Goal: Complete application form: Complete application form

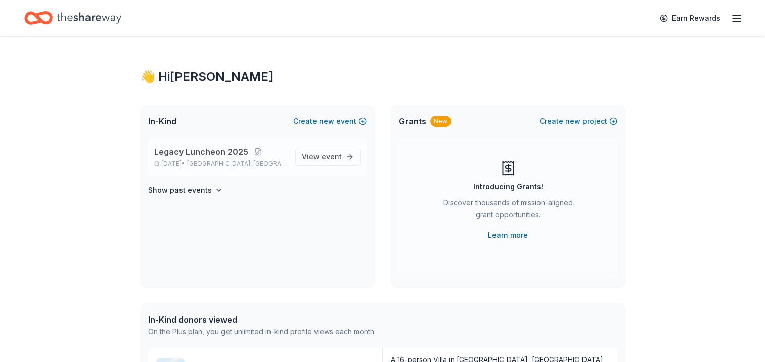
click at [188, 153] on span "Legacy Luncheon 2025" at bounding box center [201, 152] width 94 height 12
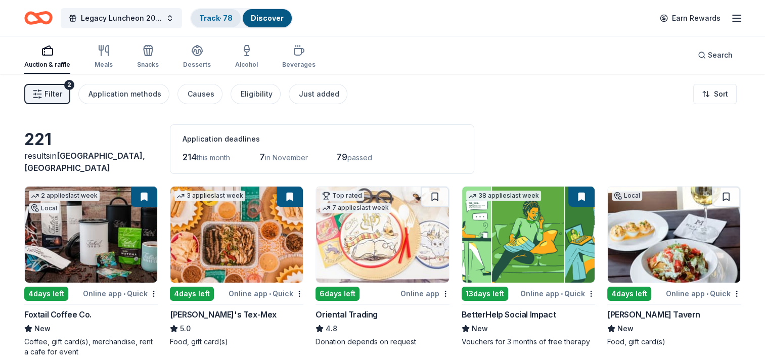
click at [218, 16] on link "Track · 78" at bounding box center [215, 18] width 33 height 9
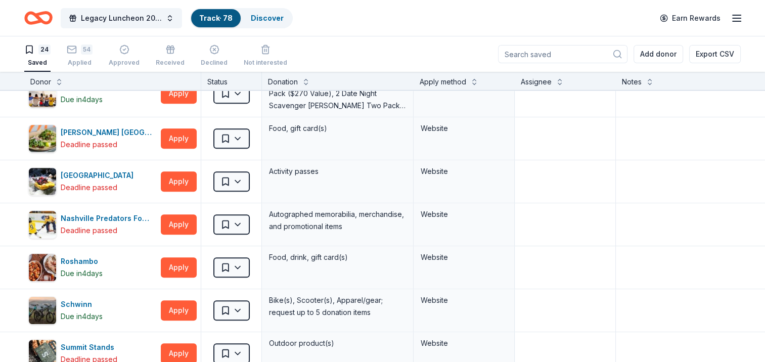
scroll to position [472, 0]
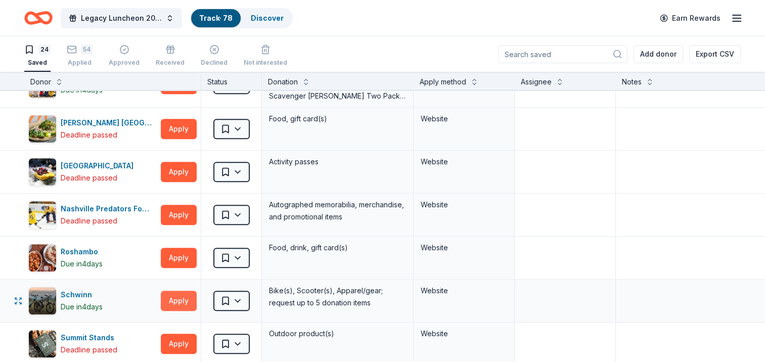
click at [173, 296] on button "Apply" at bounding box center [179, 301] width 36 height 20
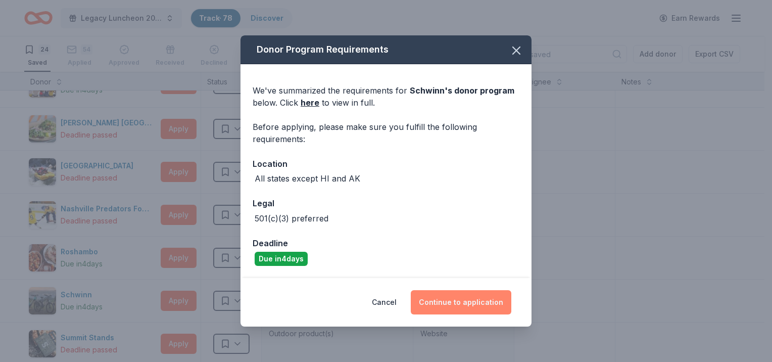
click at [474, 305] on button "Continue to application" at bounding box center [461, 302] width 101 height 24
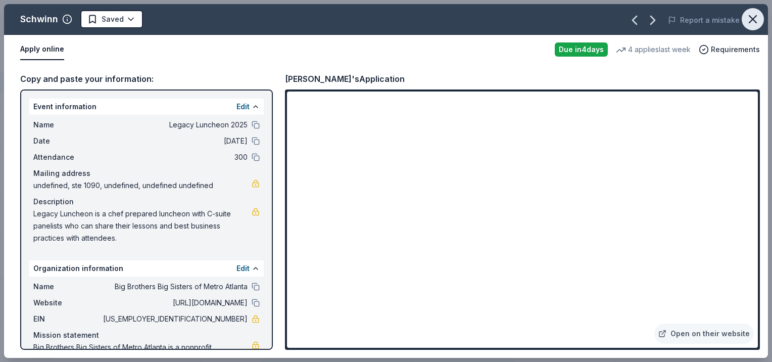
click at [754, 15] on icon "button" at bounding box center [753, 19] width 14 height 14
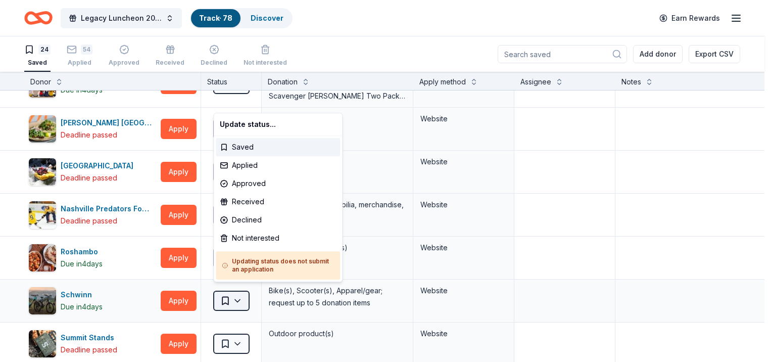
click at [225, 296] on html "Legacy Luncheon 2025 Track · 78 Discover Earn Rewards 24 Saved 54 Applied Appro…" at bounding box center [386, 181] width 772 height 362
click at [250, 235] on div "Not interested" at bounding box center [278, 238] width 124 height 18
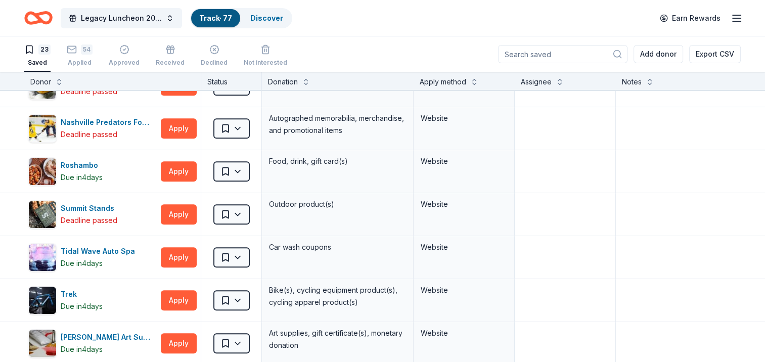
scroll to position [573, 0]
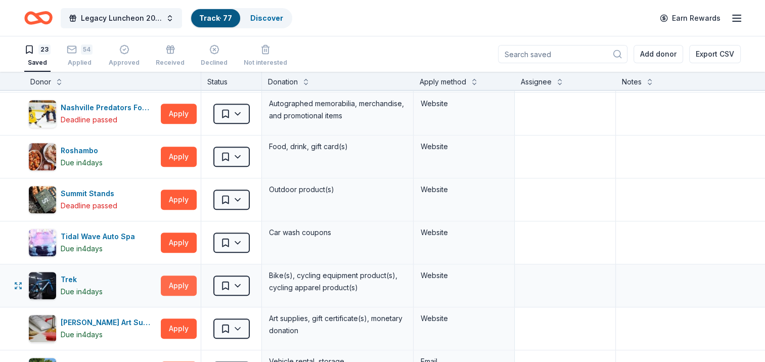
click at [182, 278] on button "Apply" at bounding box center [179, 285] width 36 height 20
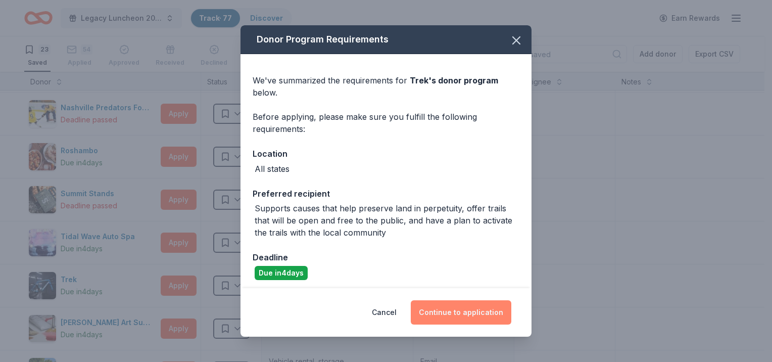
click at [470, 314] on button "Continue to application" at bounding box center [461, 312] width 101 height 24
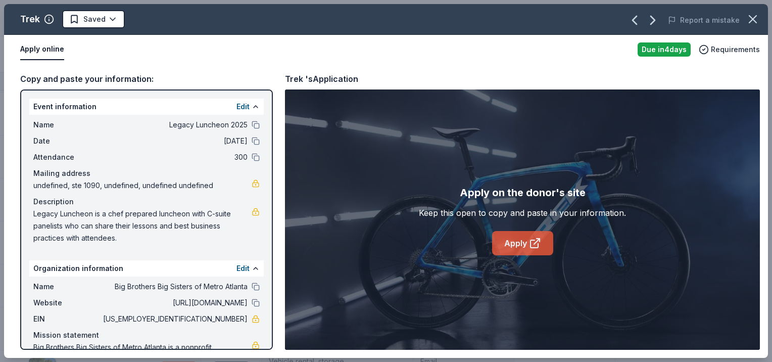
click at [511, 241] on link "Apply" at bounding box center [522, 243] width 61 height 24
click at [753, 22] on icon "button" at bounding box center [753, 19] width 14 height 14
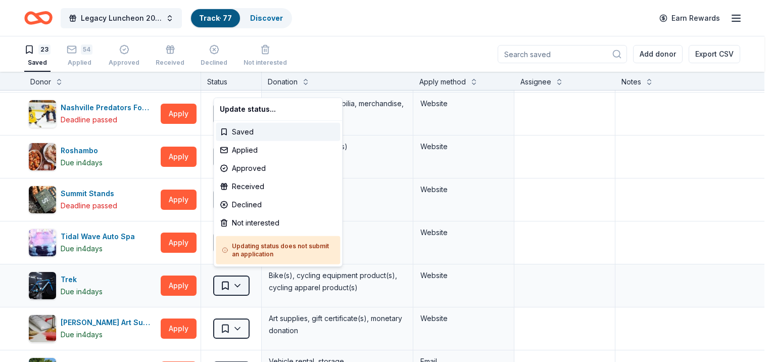
click at [230, 283] on html "Legacy Luncheon 2025 Track · 77 Discover Earn Rewards 23 Saved 54 Applied Appro…" at bounding box center [386, 181] width 772 height 362
click at [251, 226] on div "Not interested" at bounding box center [278, 223] width 124 height 18
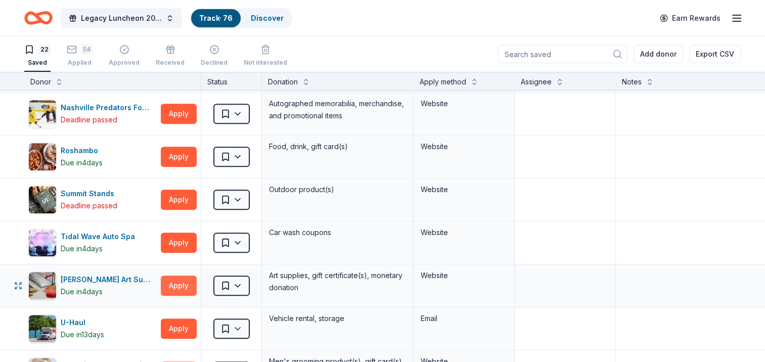
click at [180, 275] on button "Apply" at bounding box center [179, 285] width 36 height 20
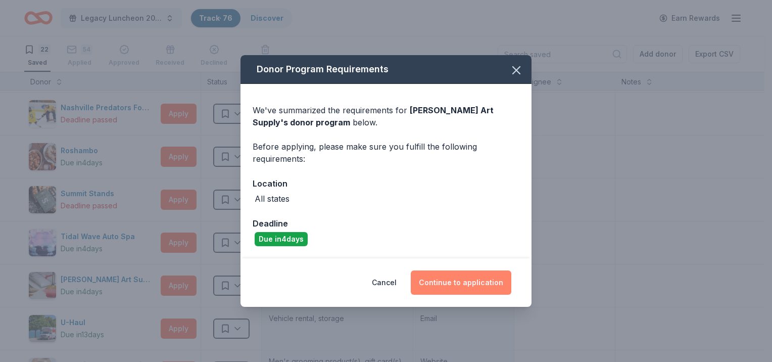
click at [464, 285] on button "Continue to application" at bounding box center [461, 282] width 101 height 24
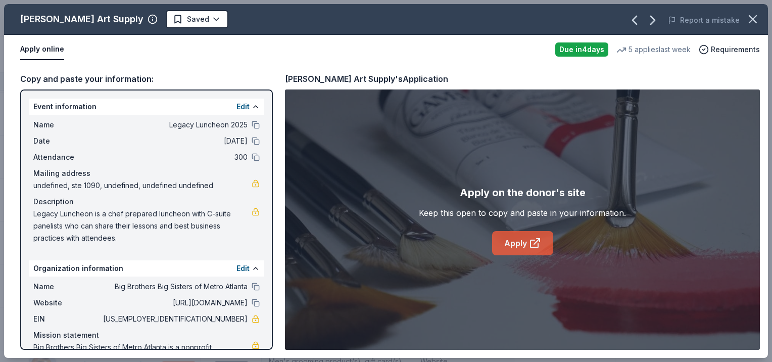
click at [526, 245] on link "Apply" at bounding box center [522, 243] width 61 height 24
click at [757, 20] on icon "button" at bounding box center [753, 19] width 14 height 14
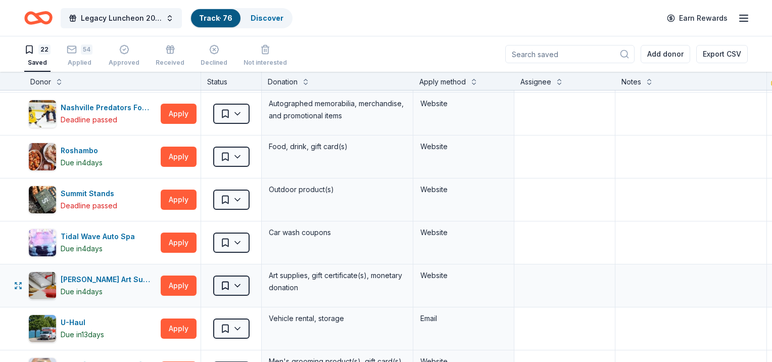
click at [227, 287] on html "Legacy Luncheon 2025 Track · 76 Discover Earn Rewards 22 Saved 54 Applied Appro…" at bounding box center [386, 181] width 772 height 362
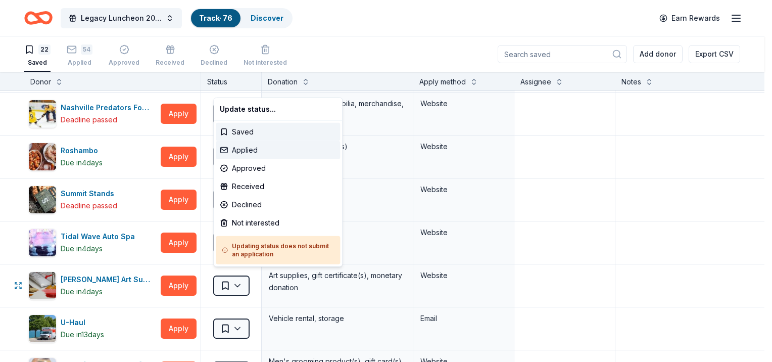
click at [243, 146] on div "Applied" at bounding box center [278, 150] width 124 height 18
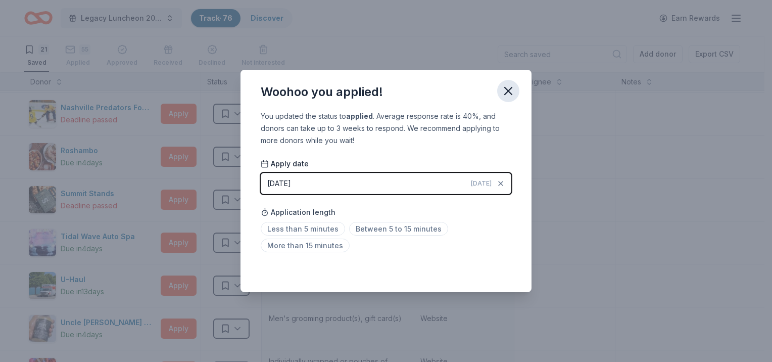
click at [515, 95] on icon "button" at bounding box center [508, 91] width 14 height 14
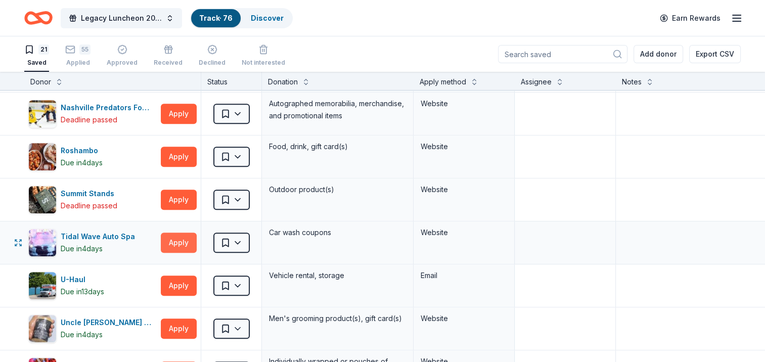
click at [176, 234] on button "Apply" at bounding box center [179, 242] width 36 height 20
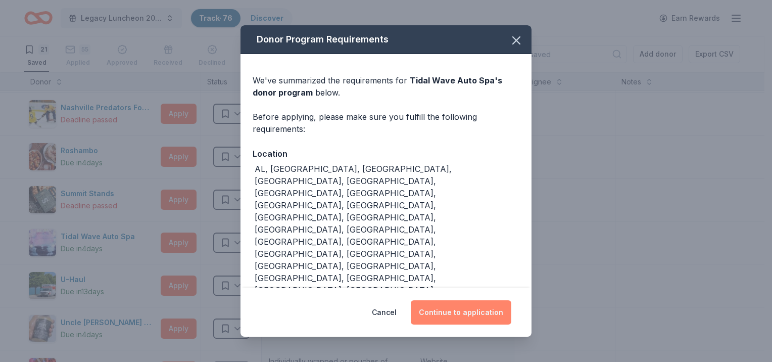
click at [473, 314] on button "Continue to application" at bounding box center [461, 312] width 101 height 24
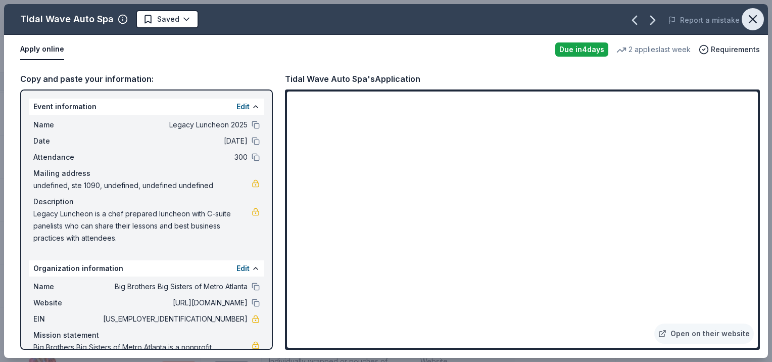
click at [753, 21] on icon "button" at bounding box center [753, 19] width 14 height 14
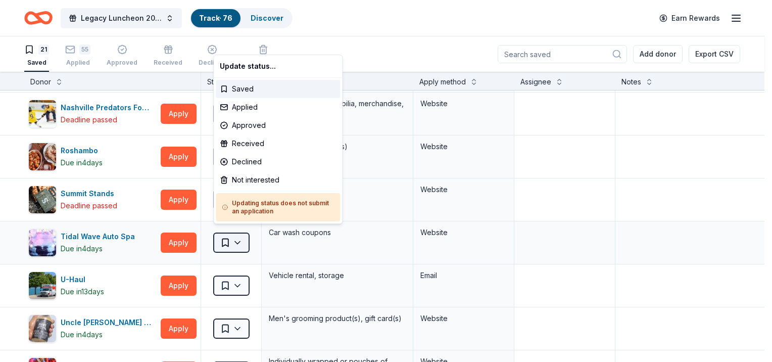
click at [227, 238] on html "Legacy Luncheon 2025 Track · 76 Discover Earn Rewards 21 Saved 55 Applied Appro…" at bounding box center [386, 181] width 772 height 362
click at [240, 184] on div "Not interested" at bounding box center [278, 180] width 124 height 18
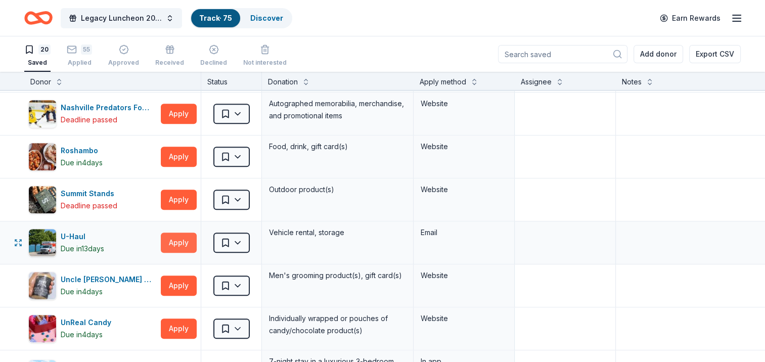
click at [182, 235] on button "Apply" at bounding box center [179, 242] width 36 height 20
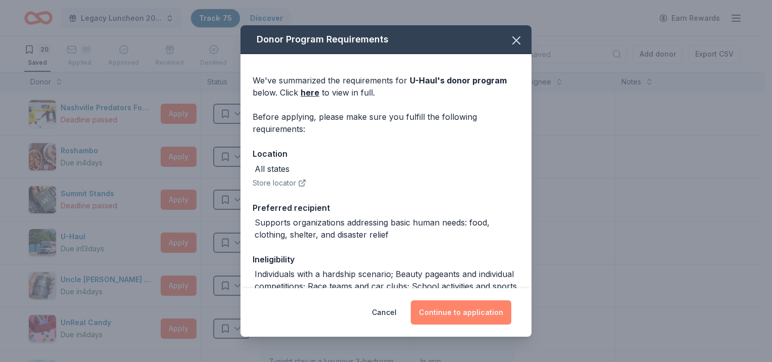
click at [458, 316] on button "Continue to application" at bounding box center [461, 312] width 101 height 24
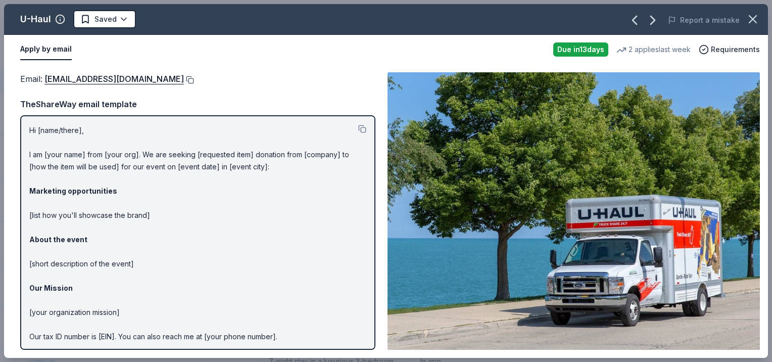
click at [184, 79] on button at bounding box center [189, 80] width 10 height 8
click at [753, 19] on icon "button" at bounding box center [753, 19] width 7 height 7
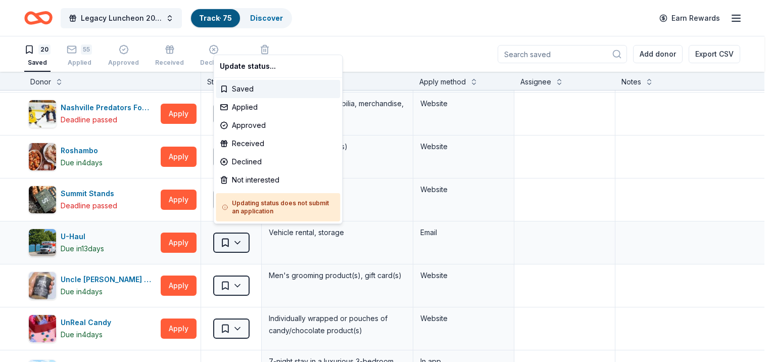
click at [228, 243] on html "Legacy Luncheon 2025 Track · 75 Discover Earn Rewards 20 Saved 55 Applied Appro…" at bounding box center [386, 181] width 772 height 362
click at [245, 106] on div "Applied" at bounding box center [278, 107] width 124 height 18
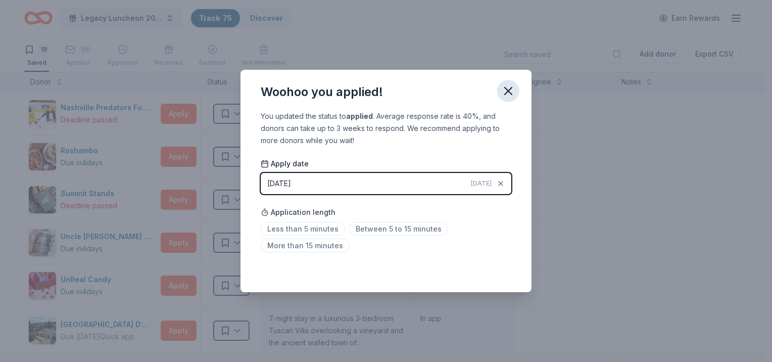
click at [506, 97] on icon "button" at bounding box center [508, 91] width 14 height 14
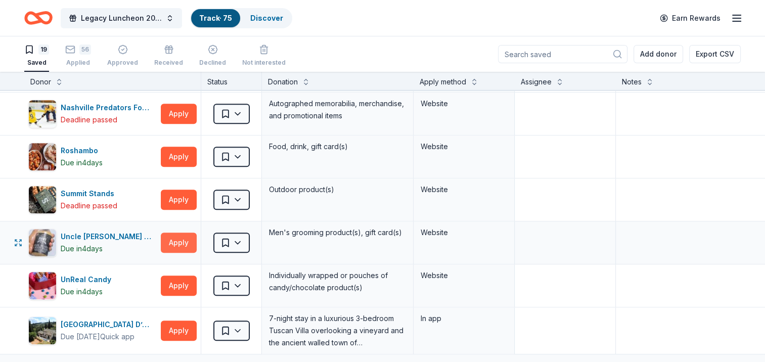
click at [182, 240] on button "Apply" at bounding box center [179, 242] width 36 height 20
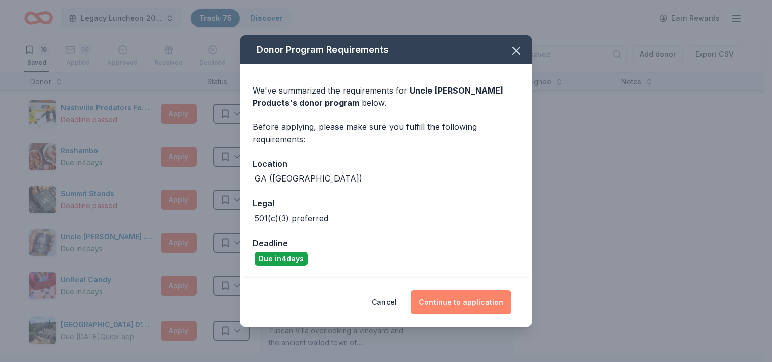
click at [459, 304] on button "Continue to application" at bounding box center [461, 302] width 101 height 24
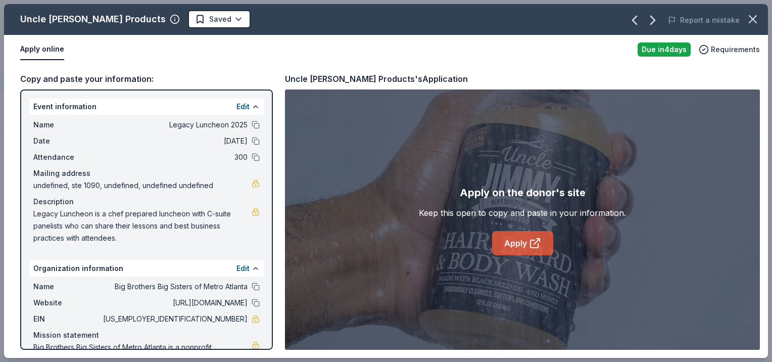
click at [526, 237] on link "Apply" at bounding box center [522, 243] width 61 height 24
click at [754, 16] on icon "button" at bounding box center [753, 19] width 14 height 14
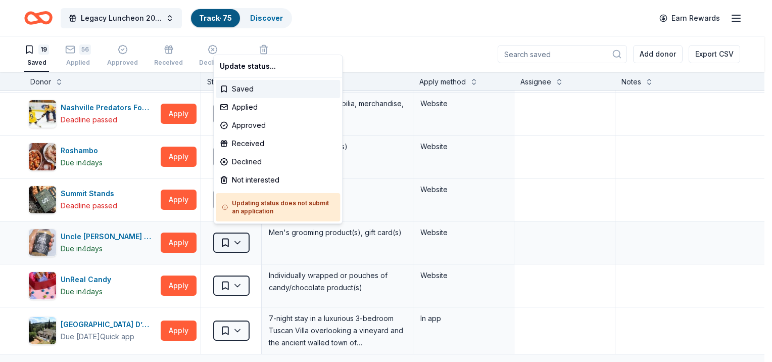
click at [237, 235] on html "Legacy Luncheon 2025 Track · 75 Discover Earn Rewards 19 Saved 56 Applied Appro…" at bounding box center [386, 181] width 772 height 362
click at [257, 109] on div "Applied" at bounding box center [278, 107] width 124 height 18
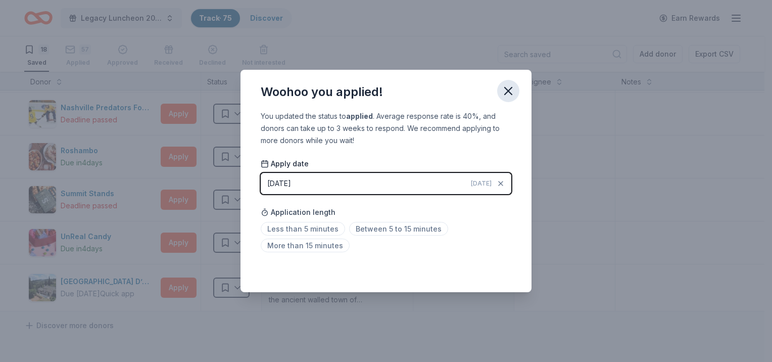
click at [514, 85] on icon "button" at bounding box center [508, 91] width 14 height 14
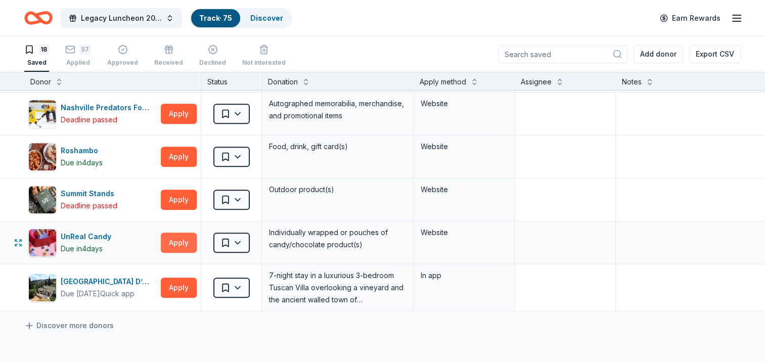
click at [186, 237] on button "Apply" at bounding box center [179, 242] width 36 height 20
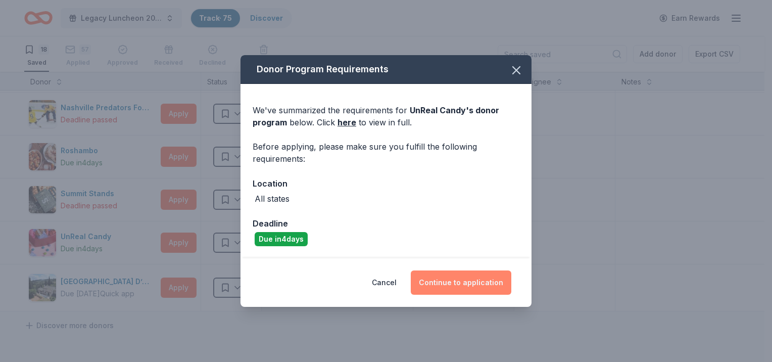
click at [449, 286] on button "Continue to application" at bounding box center [461, 282] width 101 height 24
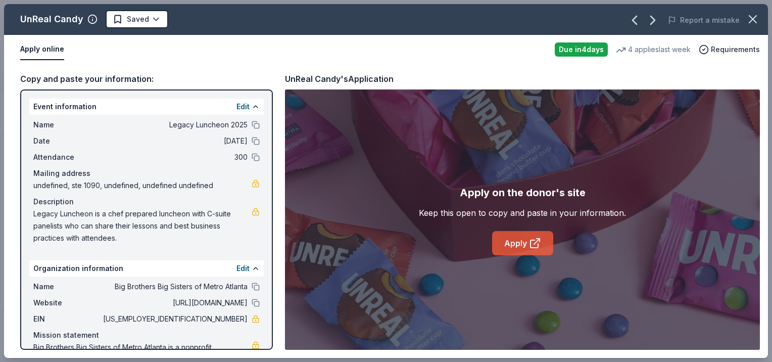
click at [510, 247] on link "Apply" at bounding box center [522, 243] width 61 height 24
click at [751, 24] on icon "button" at bounding box center [753, 19] width 14 height 14
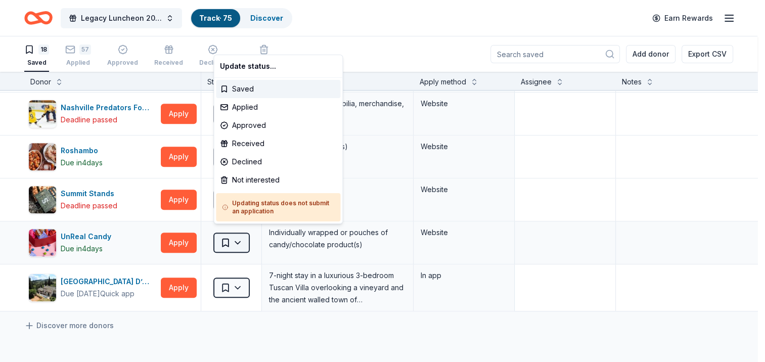
click at [235, 234] on html "Legacy Luncheon 2025 Track · 75 Discover Earn Rewards 18 Saved 57 Applied Appro…" at bounding box center [382, 181] width 765 height 362
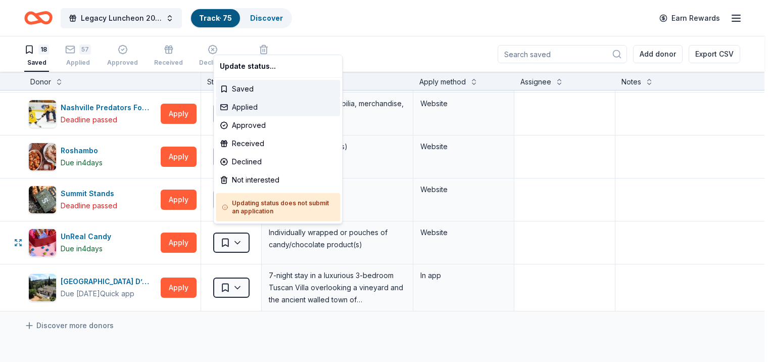
click at [257, 109] on div "Applied" at bounding box center [278, 107] width 124 height 18
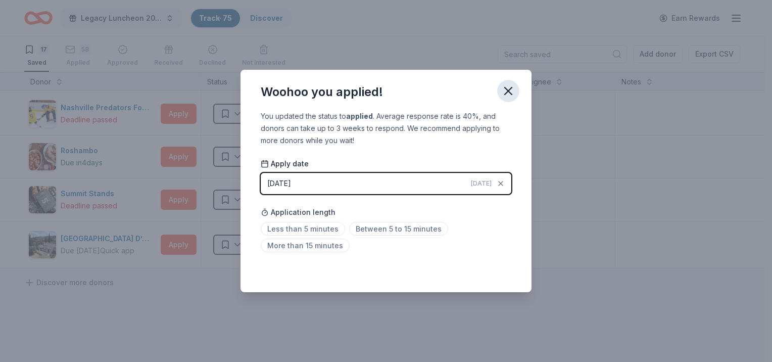
click at [505, 89] on icon "button" at bounding box center [508, 90] width 7 height 7
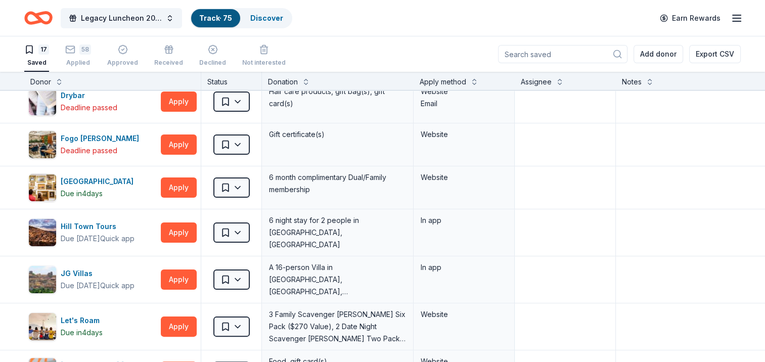
scroll to position [202, 0]
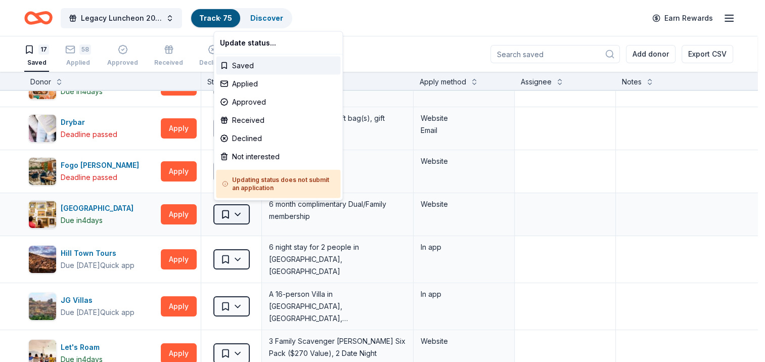
click at [233, 212] on html "Legacy Luncheon 2025 Track · 75 Discover Earn Rewards 17 Saved 58 Applied Appro…" at bounding box center [382, 181] width 765 height 362
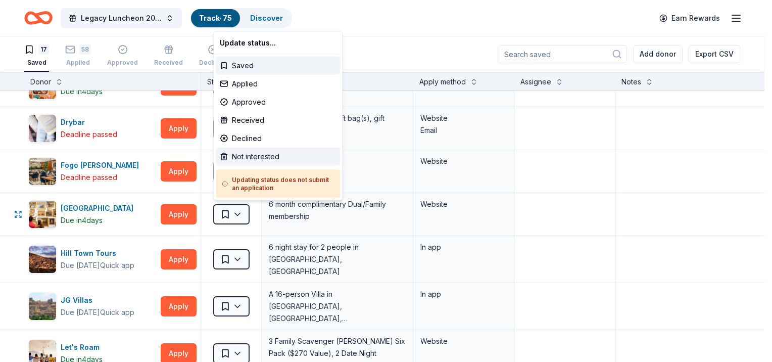
click at [241, 154] on div "Not interested" at bounding box center [278, 157] width 124 height 18
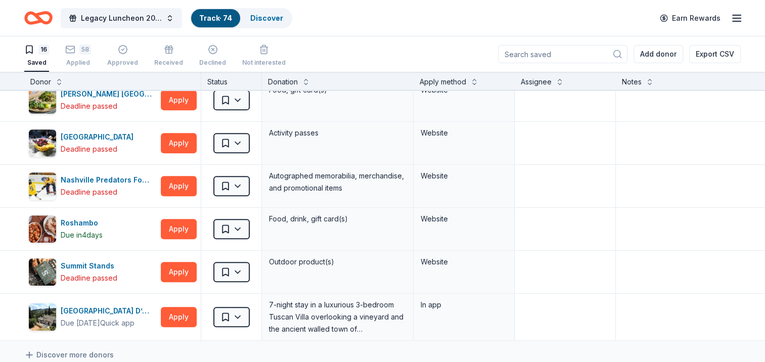
scroll to position [491, 0]
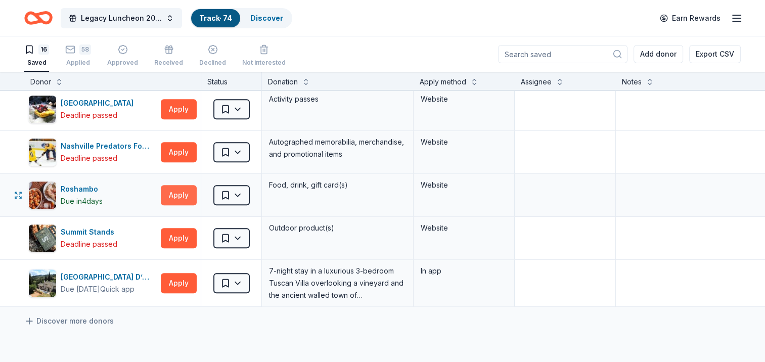
click at [177, 192] on button "Apply" at bounding box center [179, 195] width 36 height 20
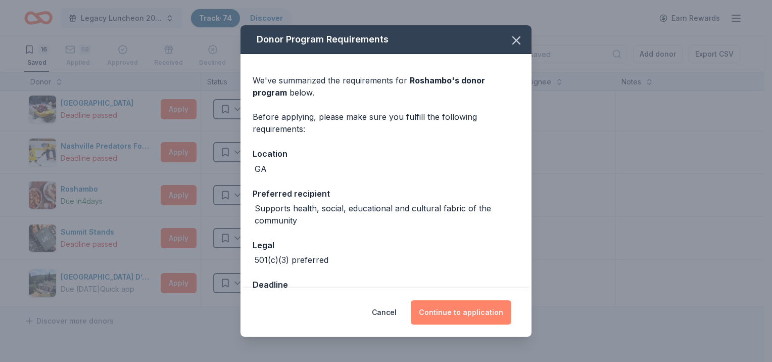
click at [487, 313] on button "Continue to application" at bounding box center [461, 312] width 101 height 24
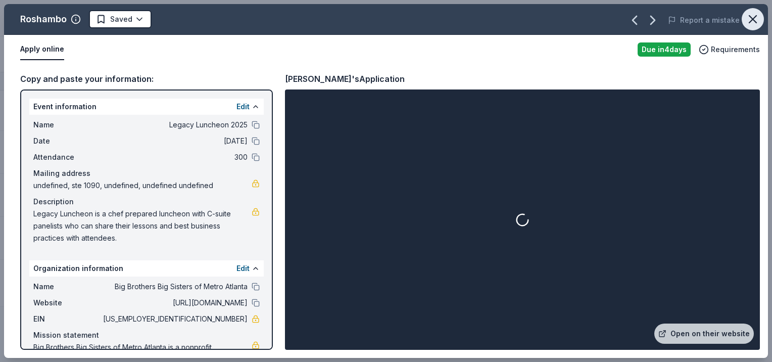
click at [752, 18] on icon "button" at bounding box center [753, 19] width 7 height 7
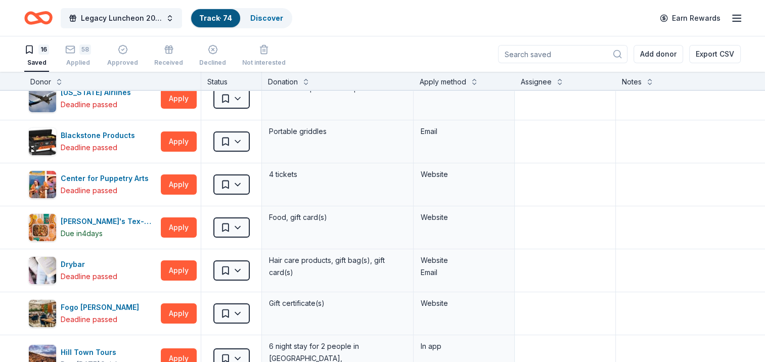
scroll to position [0, 0]
